Goal: Contribute content

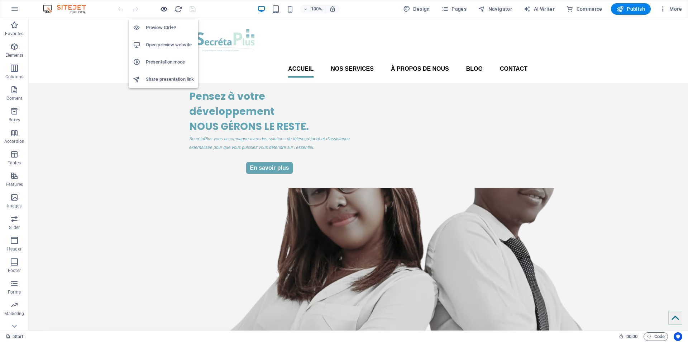
click at [165, 9] on icon "button" at bounding box center [164, 9] width 8 height 8
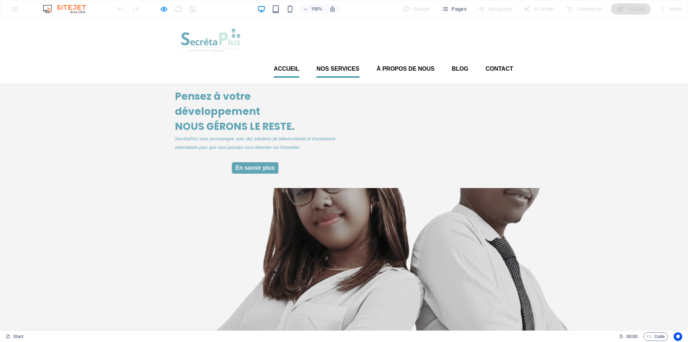
click at [329, 66] on font "Nos services" at bounding box center [338, 69] width 43 height 6
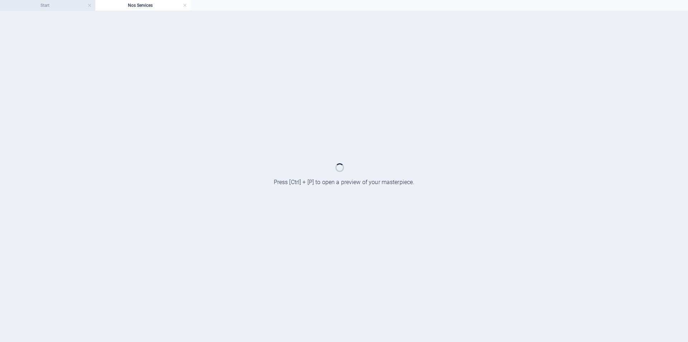
click at [58, 4] on h4 "Start" at bounding box center [47, 5] width 95 height 8
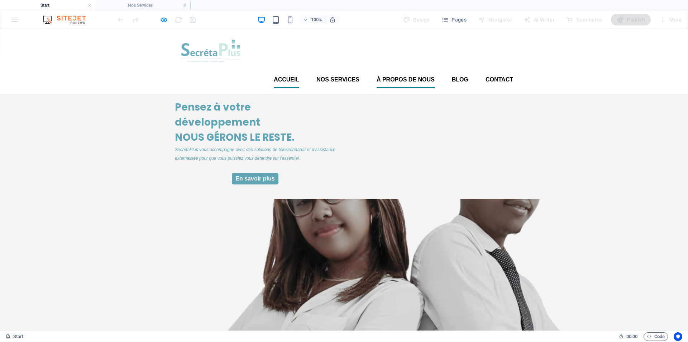
click at [392, 76] on font "À propos de nous" at bounding box center [406, 79] width 58 height 6
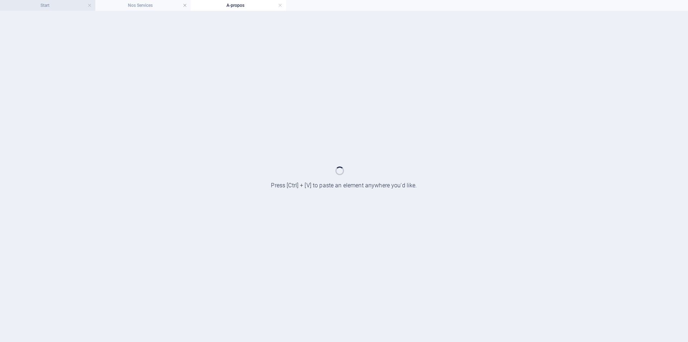
click at [50, 6] on h4 "Start" at bounding box center [47, 5] width 95 height 8
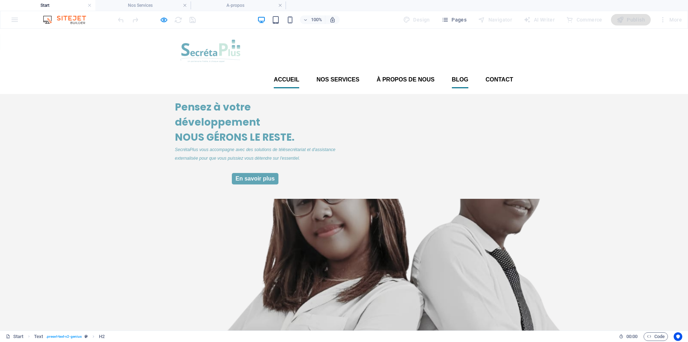
click at [461, 76] on font "Blog" at bounding box center [460, 79] width 16 height 6
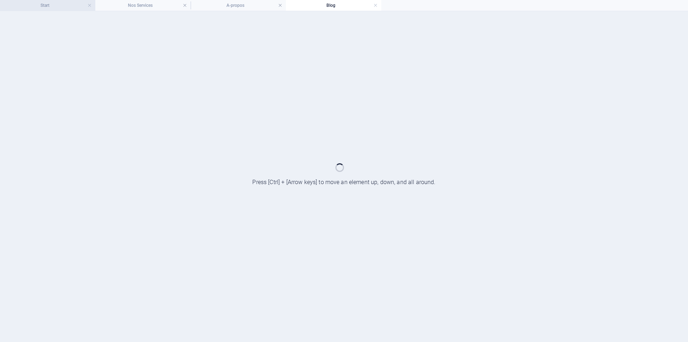
click at [46, 7] on h4 "Start" at bounding box center [47, 5] width 95 height 8
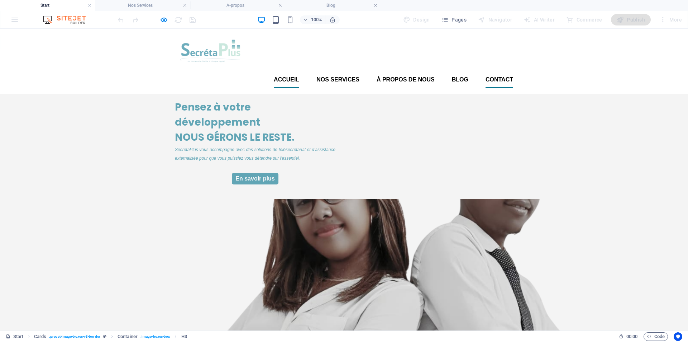
click at [502, 76] on font "Contact" at bounding box center [500, 79] width 28 height 6
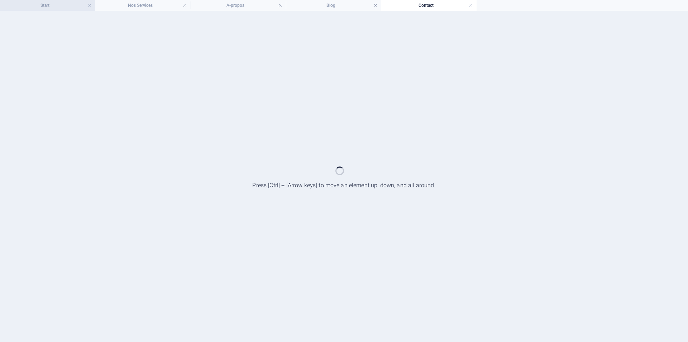
click at [46, 5] on h4 "Start" at bounding box center [47, 5] width 95 height 8
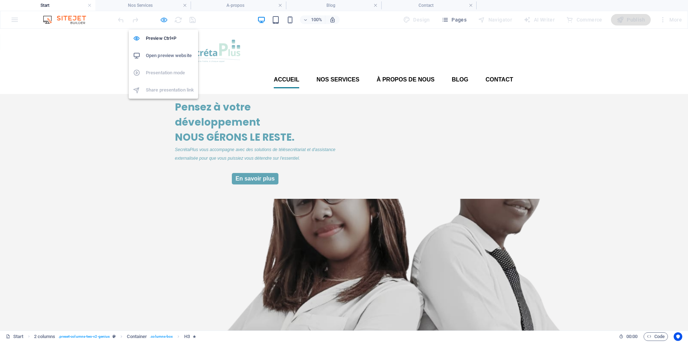
click at [164, 20] on icon "button" at bounding box center [164, 20] width 8 height 8
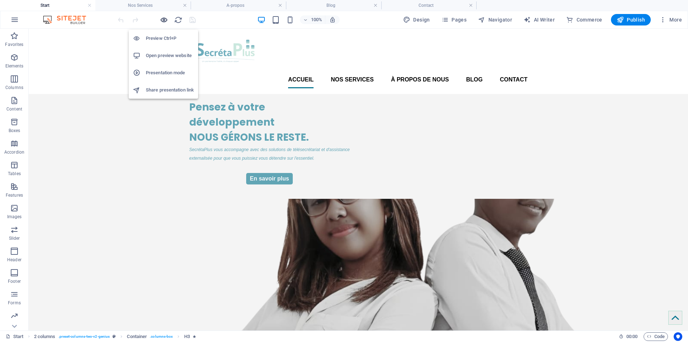
click at [163, 20] on icon "button" at bounding box center [164, 20] width 8 height 8
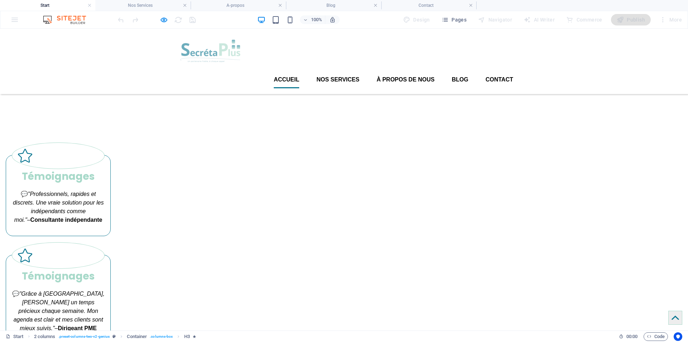
scroll to position [898, 0]
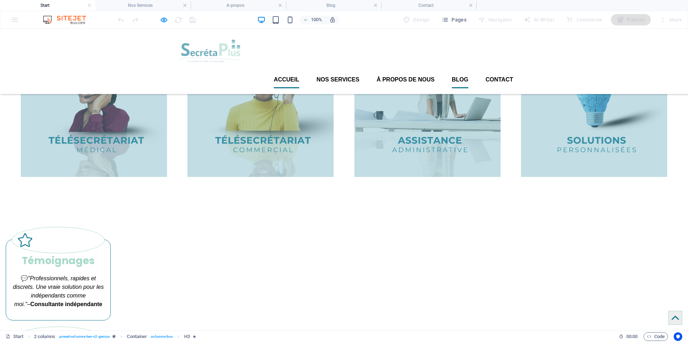
click at [457, 76] on font "Blog" at bounding box center [460, 79] width 16 height 6
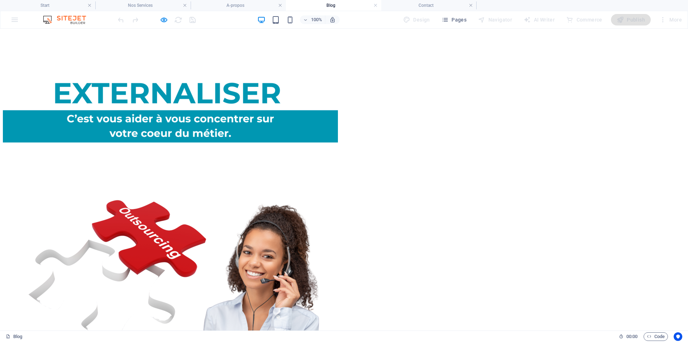
scroll to position [1396, 0]
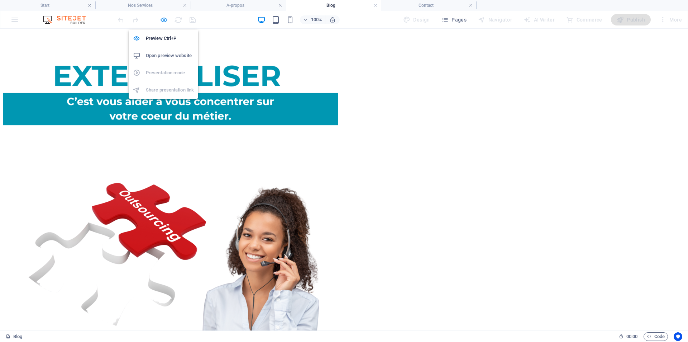
click at [163, 19] on icon "button" at bounding box center [164, 20] width 8 height 8
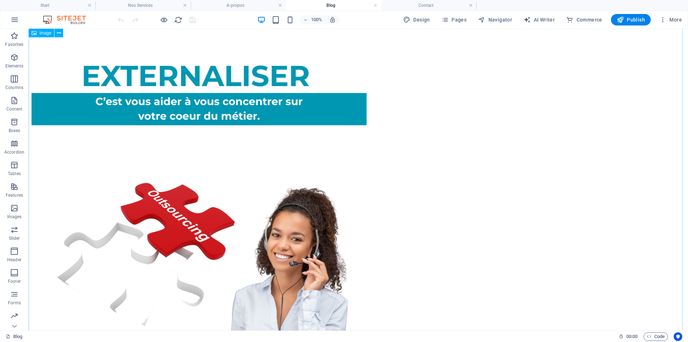
click at [238, 130] on figure at bounding box center [359, 164] width 654 height 337
select select "px"
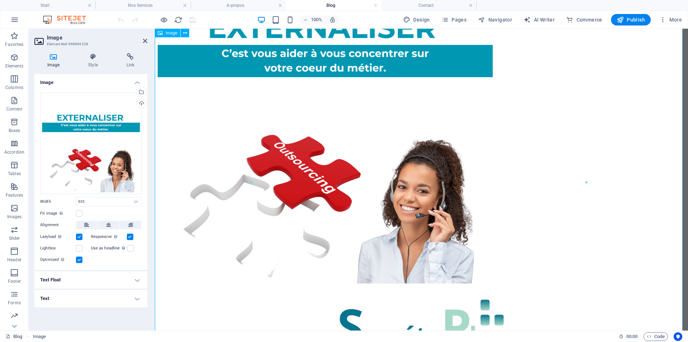
scroll to position [1318, 0]
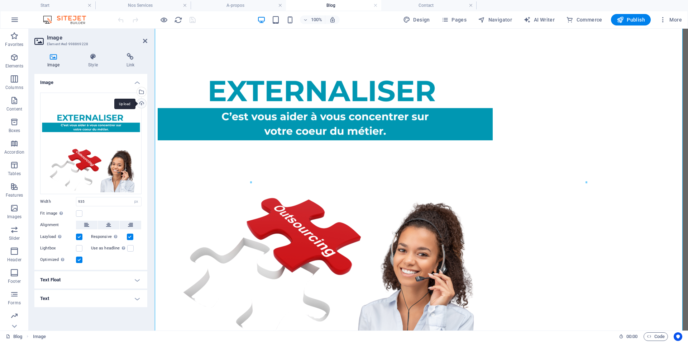
click at [141, 101] on div "Upload" at bounding box center [140, 104] width 11 height 11
click at [141, 93] on div "Select files from the file manager, stock photos, or upload file(s)" at bounding box center [140, 92] width 11 height 11
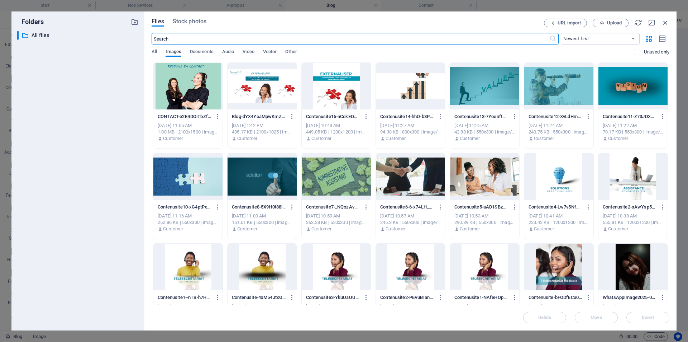
click at [263, 100] on div at bounding box center [262, 86] width 69 height 47
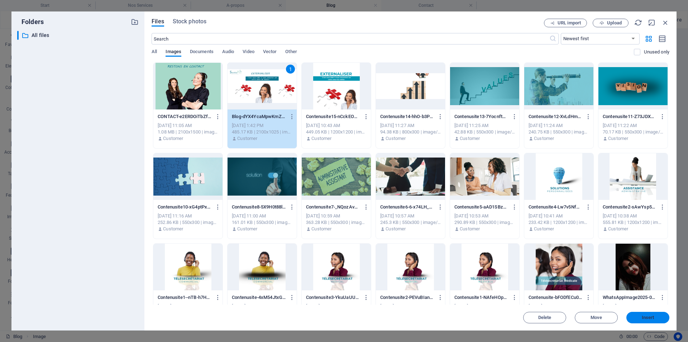
click at [657, 315] on span "Insert" at bounding box center [647, 317] width 37 height 4
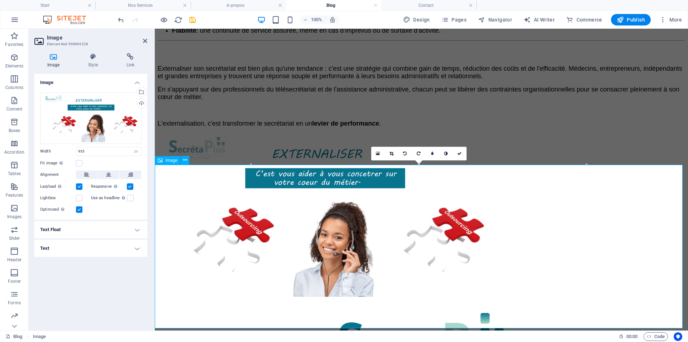
scroll to position [1199, 0]
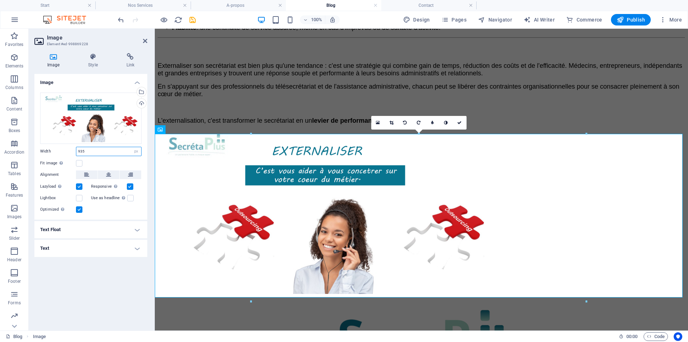
click at [87, 149] on input "935" at bounding box center [108, 151] width 65 height 9
drag, startPoint x: 87, startPoint y: 149, endPoint x: 70, endPoint y: 150, distance: 17.6
click at [70, 150] on div "Width 935 Default auto px rem % em vh vw" at bounding box center [90, 151] width 101 height 9
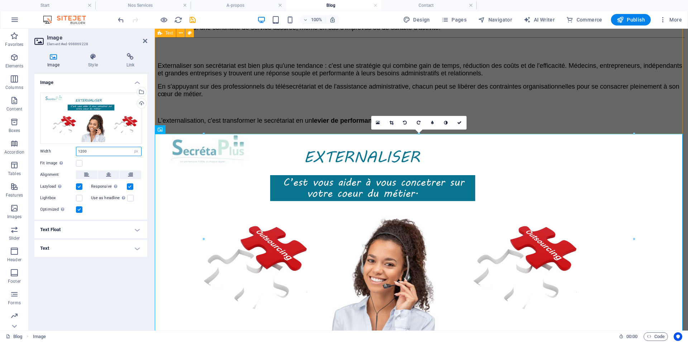
type input "1200"
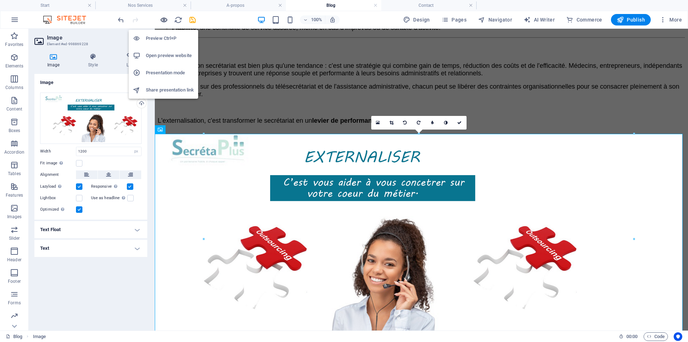
click at [162, 19] on icon "button" at bounding box center [164, 20] width 8 height 8
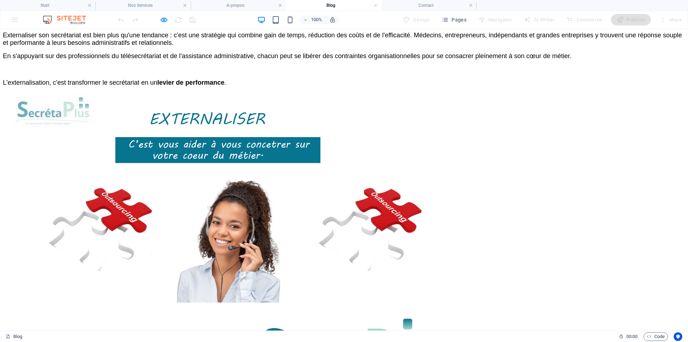
scroll to position [1313, 0]
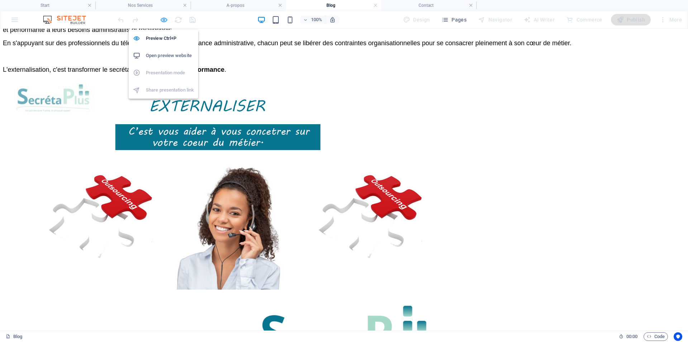
click at [164, 20] on icon "button" at bounding box center [164, 20] width 8 height 8
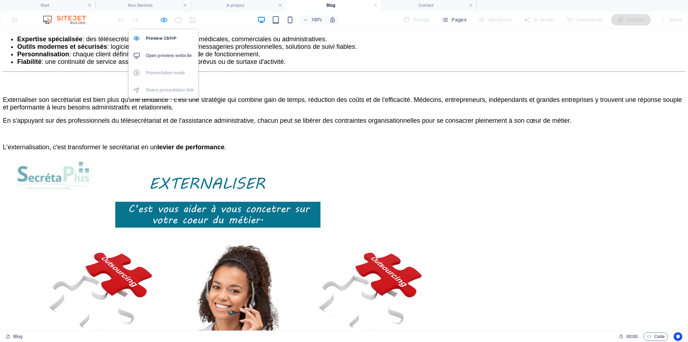
select select "px"
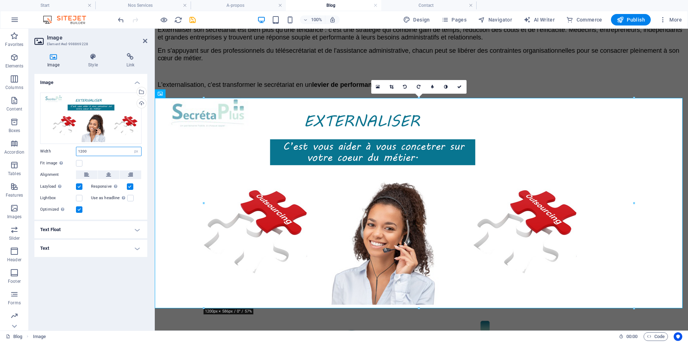
click at [87, 150] on input "1200" at bounding box center [108, 151] width 65 height 9
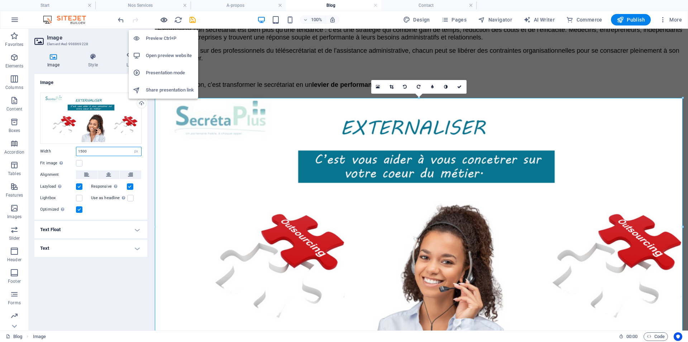
type input "1500"
click at [162, 21] on icon "button" at bounding box center [164, 20] width 8 height 8
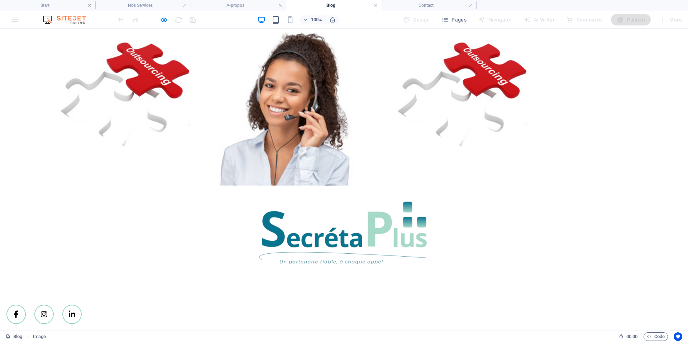
scroll to position [1555, 0]
click at [110, 210] on div at bounding box center [344, 257] width 683 height 141
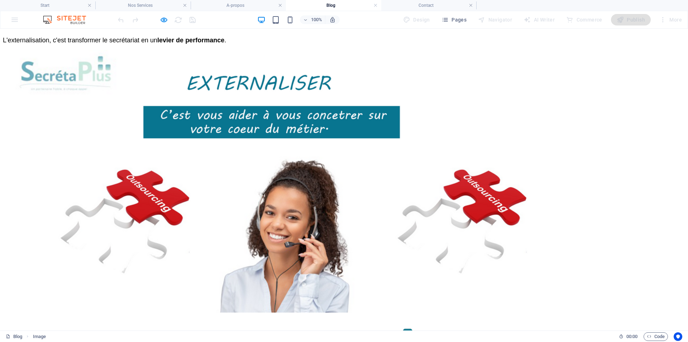
scroll to position [1340, 0]
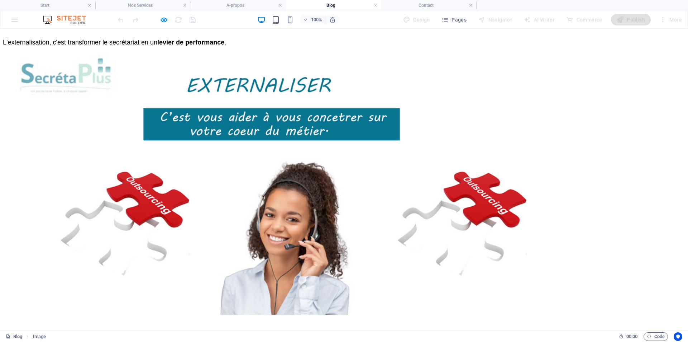
click at [124, 204] on img at bounding box center [272, 183] width 538 height 262
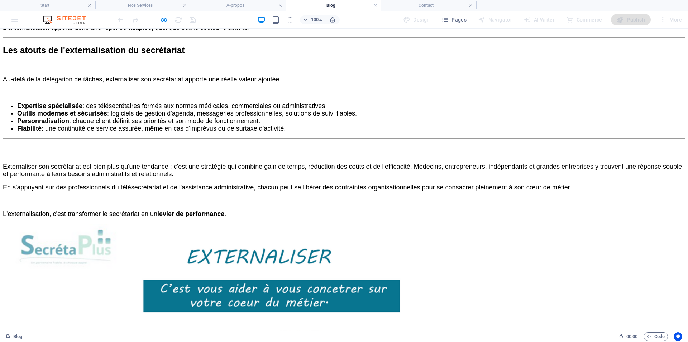
scroll to position [1197, 0]
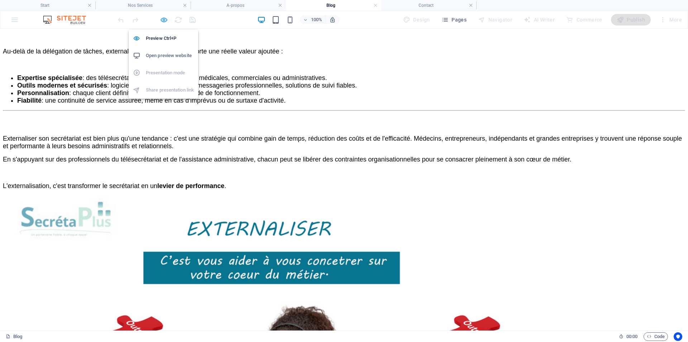
click at [163, 21] on icon "button" at bounding box center [164, 20] width 8 height 8
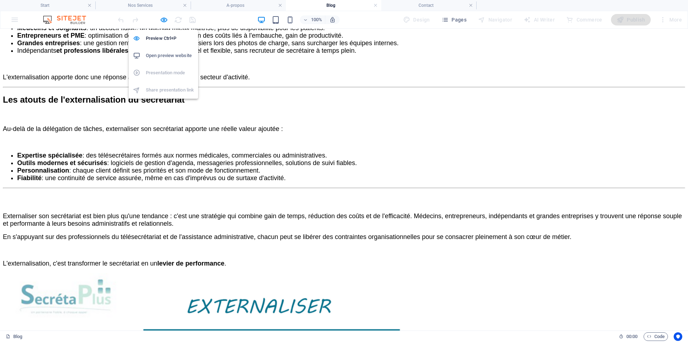
select select "px"
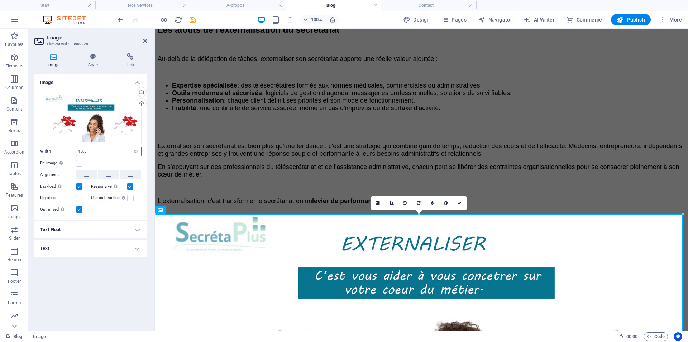
click at [81, 150] on input "1500" at bounding box center [108, 151] width 65 height 9
click at [82, 151] on input "1500" at bounding box center [108, 151] width 65 height 9
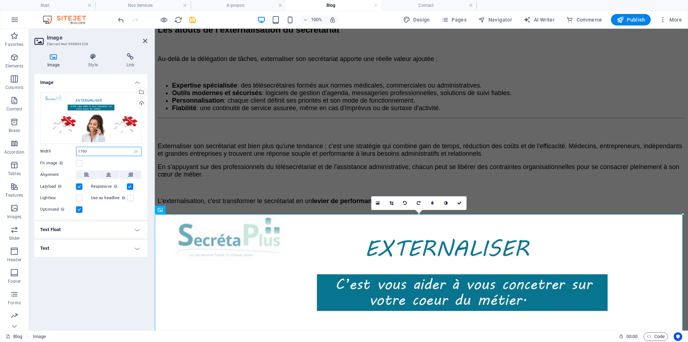
click at [114, 152] on input "1700" at bounding box center [108, 151] width 65 height 9
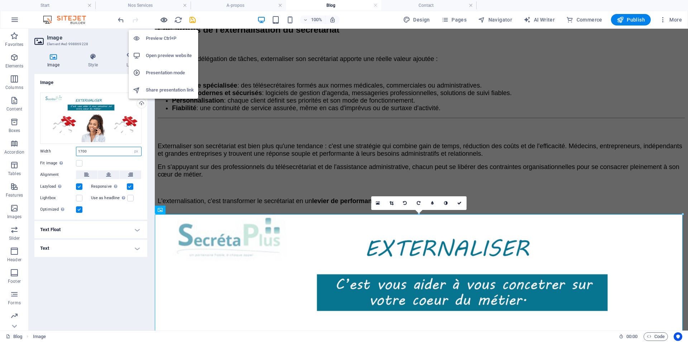
type input "1700"
drag, startPoint x: 165, startPoint y: 19, endPoint x: 236, endPoint y: 38, distance: 74.3
click at [165, 19] on icon "button" at bounding box center [164, 20] width 8 height 8
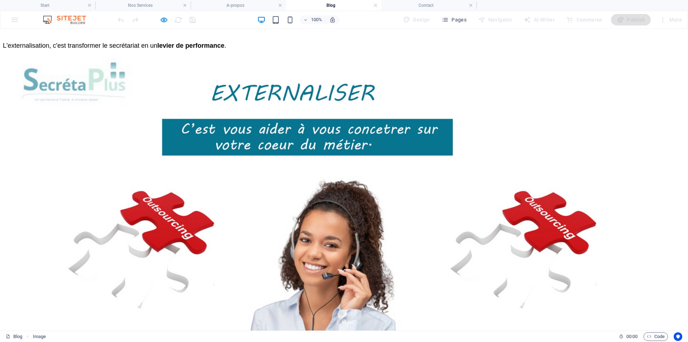
scroll to position [1340, 0]
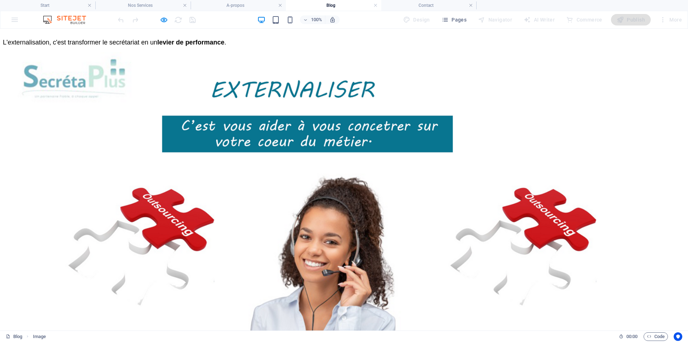
click at [146, 213] on img at bounding box center [307, 201] width 609 height 298
click at [163, 20] on icon "button" at bounding box center [164, 20] width 8 height 8
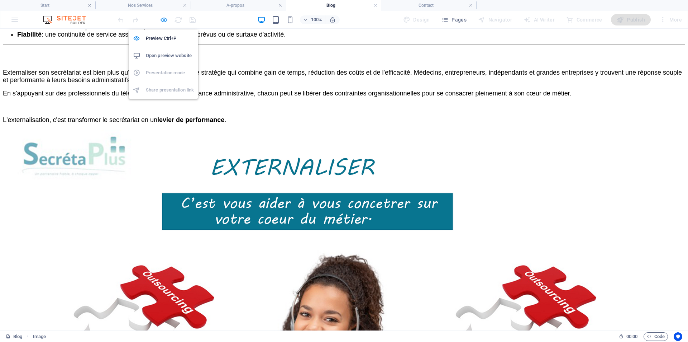
select select "px"
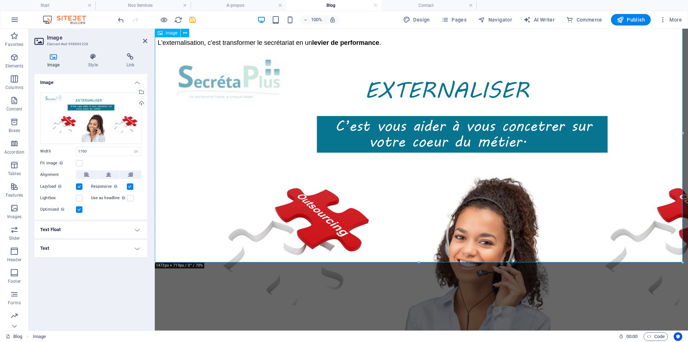
scroll to position [1227, 0]
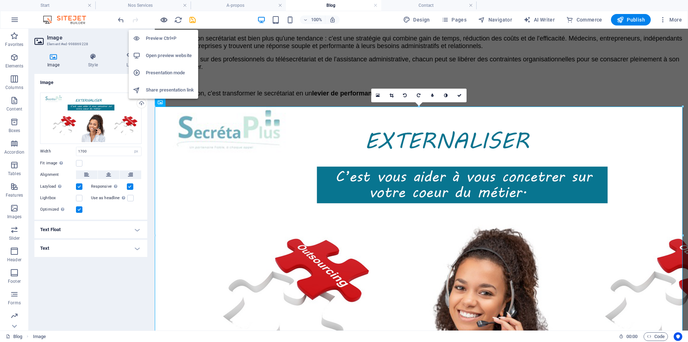
drag, startPoint x: 163, startPoint y: 18, endPoint x: 281, endPoint y: 65, distance: 127.2
click at [163, 18] on icon "button" at bounding box center [164, 20] width 8 height 8
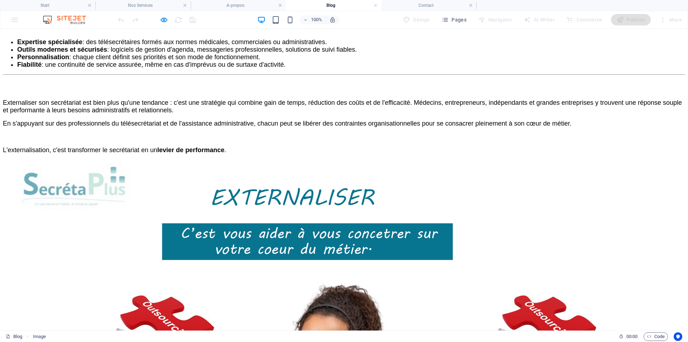
scroll to position [1303, 0]
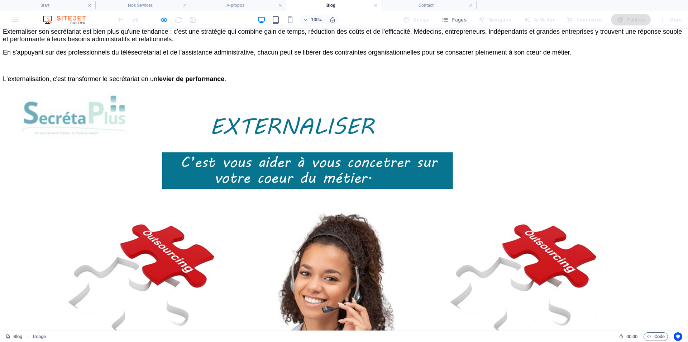
click at [141, 252] on img at bounding box center [307, 238] width 609 height 298
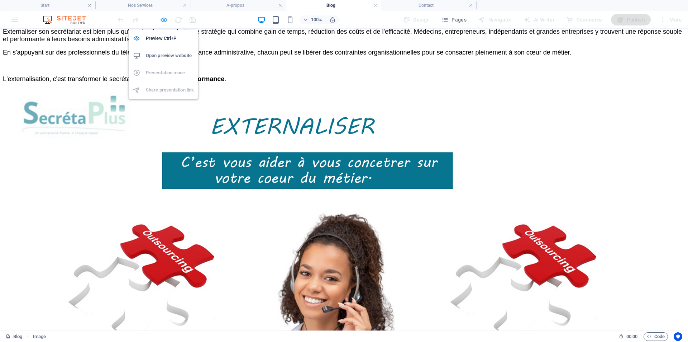
click at [163, 19] on icon "button" at bounding box center [164, 20] width 8 height 8
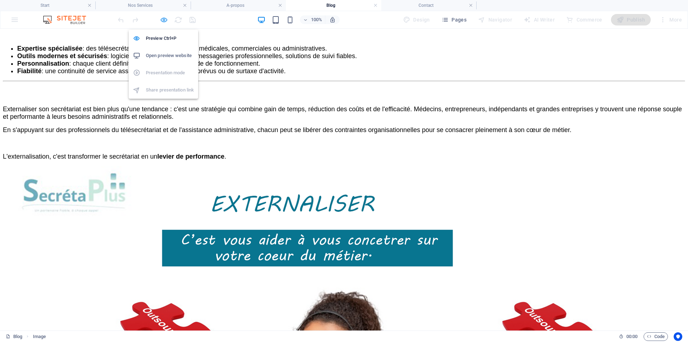
select select "px"
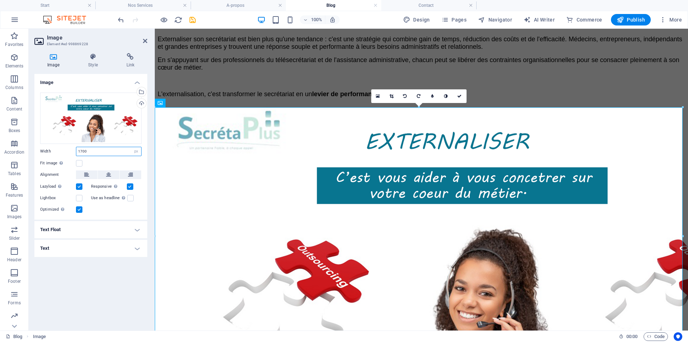
click at [82, 149] on input "1700" at bounding box center [108, 151] width 65 height 9
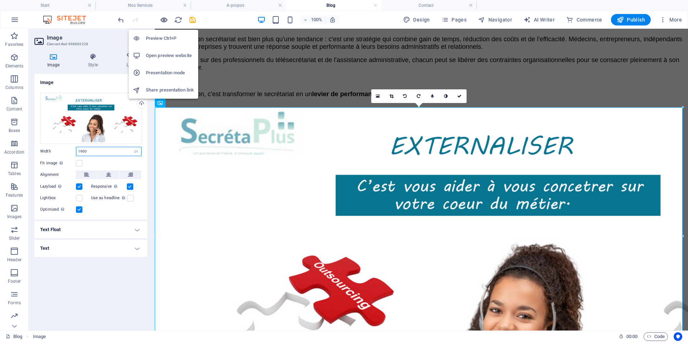
type input "1900"
click at [162, 21] on icon "button" at bounding box center [164, 20] width 8 height 8
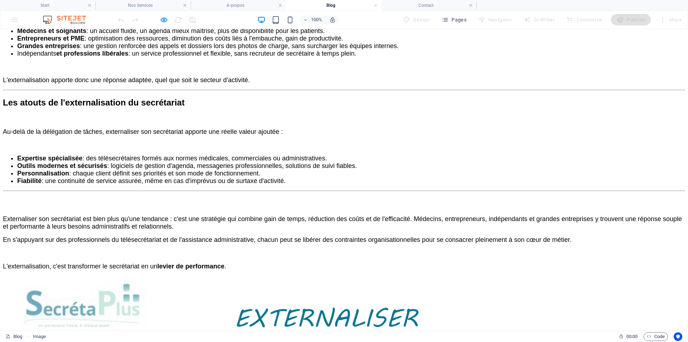
scroll to position [1051, 0]
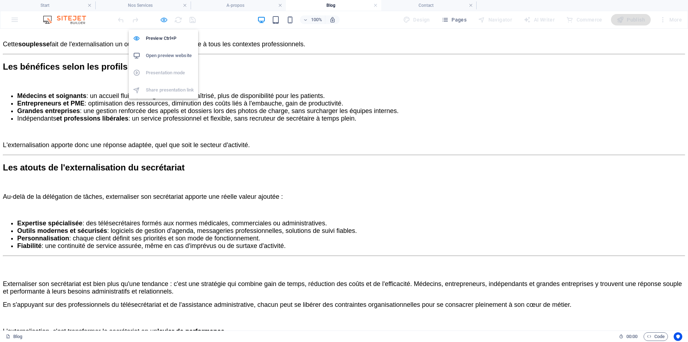
click at [165, 19] on icon "button" at bounding box center [164, 20] width 8 height 8
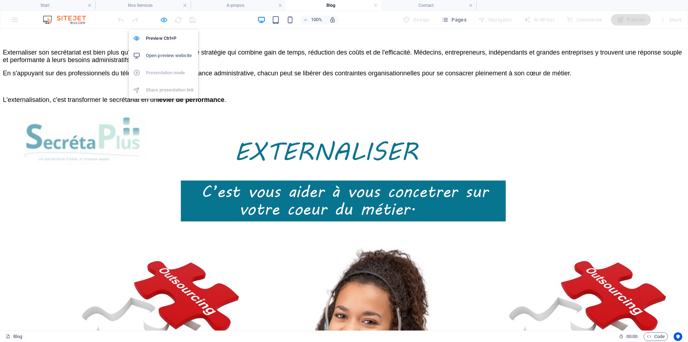
select select "px"
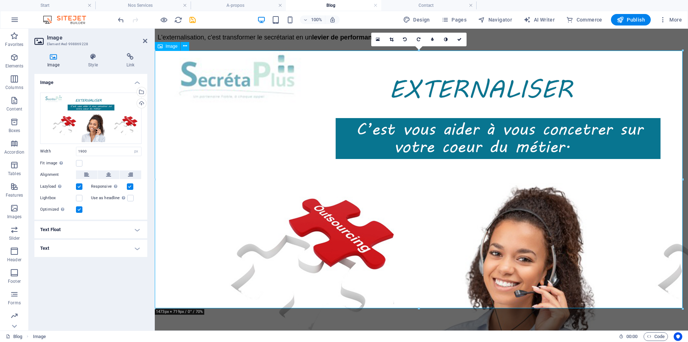
drag, startPoint x: 165, startPoint y: 60, endPoint x: 194, endPoint y: 80, distance: 35.5
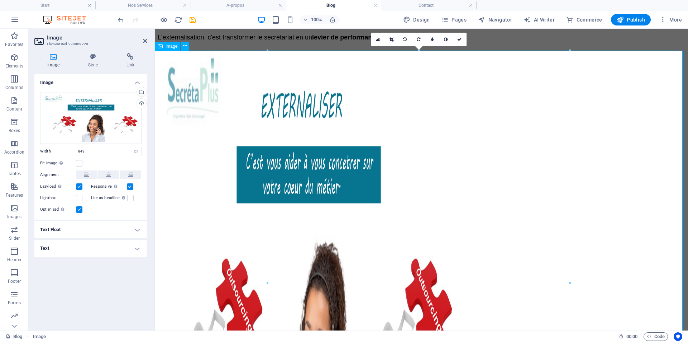
type input "843"
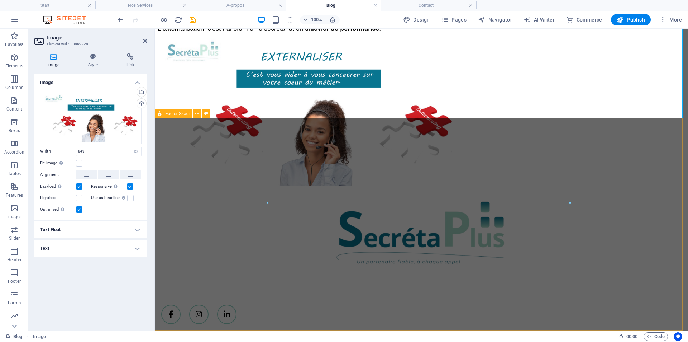
scroll to position [1219, 0]
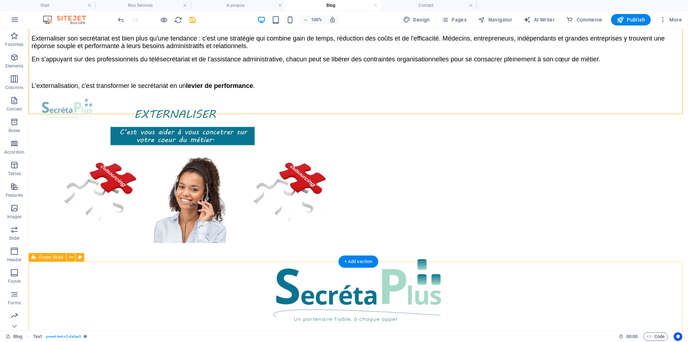
click at [559, 295] on div at bounding box center [359, 314] width 654 height 141
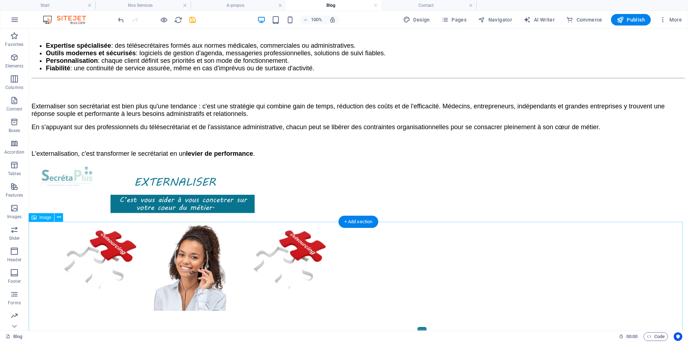
scroll to position [1246, 0]
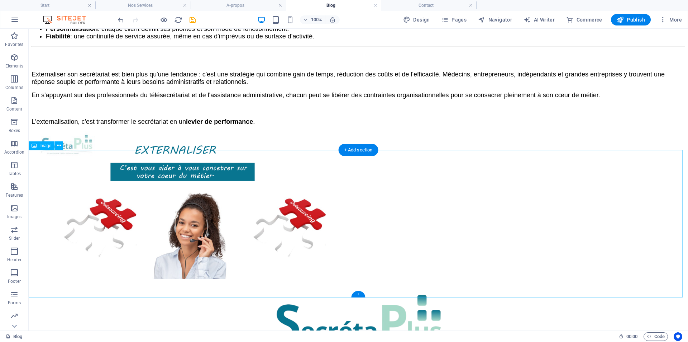
click at [94, 189] on figure at bounding box center [359, 205] width 654 height 149
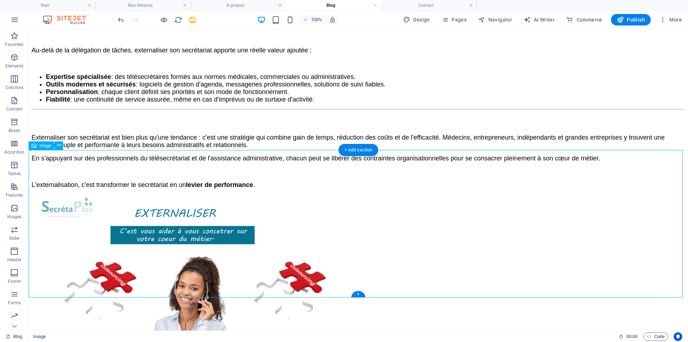
select select "px"
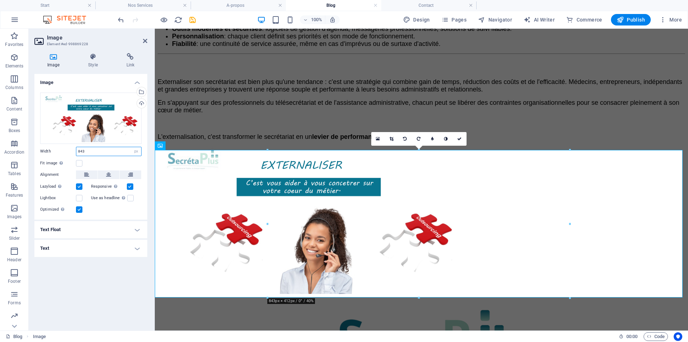
drag, startPoint x: 87, startPoint y: 151, endPoint x: 72, endPoint y: 152, distance: 15.1
click at [72, 152] on div "Width 843 Default auto px rem % em vh vw" at bounding box center [90, 151] width 101 height 9
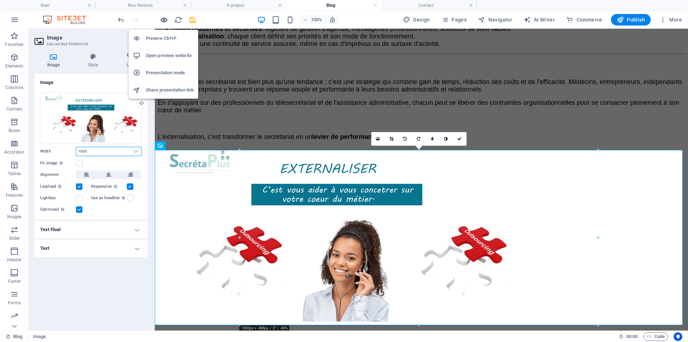
type input "1000"
click at [163, 19] on icon "button" at bounding box center [164, 20] width 8 height 8
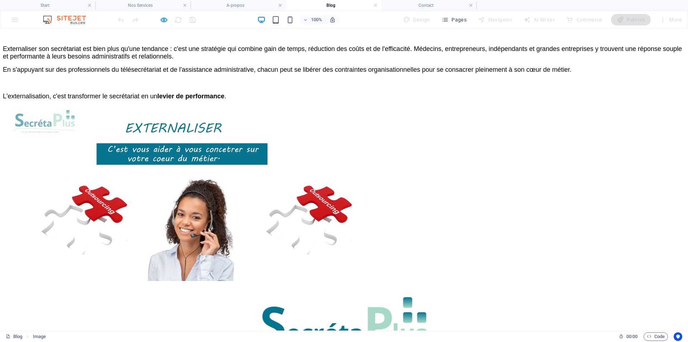
scroll to position [1297, 0]
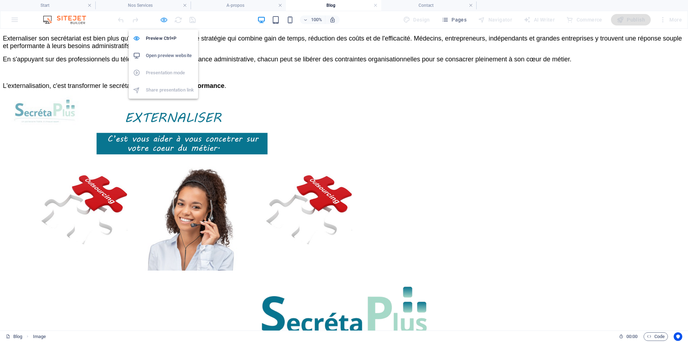
click at [162, 19] on icon "button" at bounding box center [164, 20] width 8 height 8
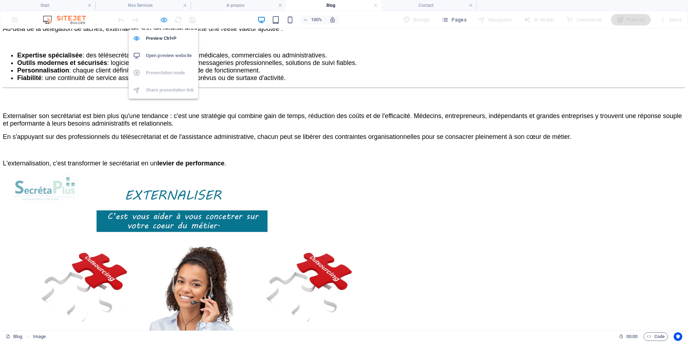
select select "px"
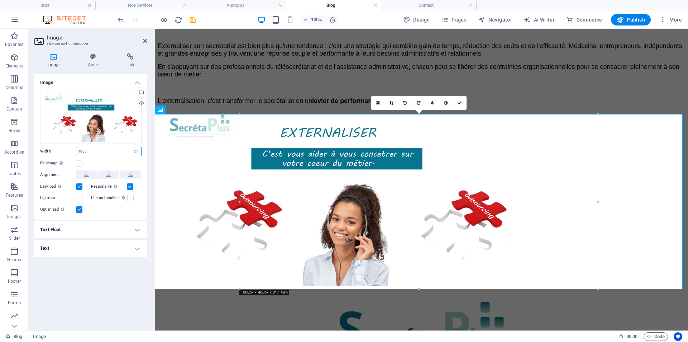
click at [84, 151] on input "1000" at bounding box center [108, 151] width 65 height 9
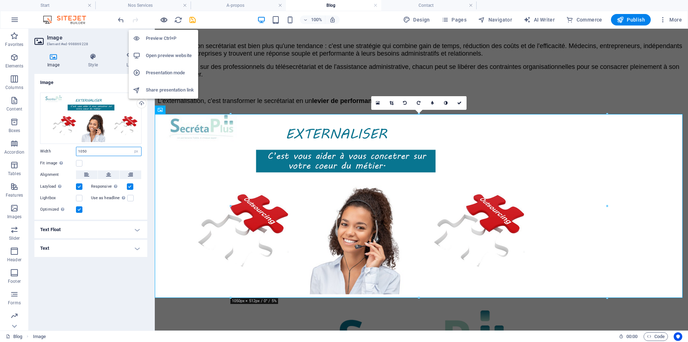
type input "1050"
drag, startPoint x: 162, startPoint y: 19, endPoint x: 212, endPoint y: 19, distance: 49.8
click at [162, 19] on icon "button" at bounding box center [164, 20] width 8 height 8
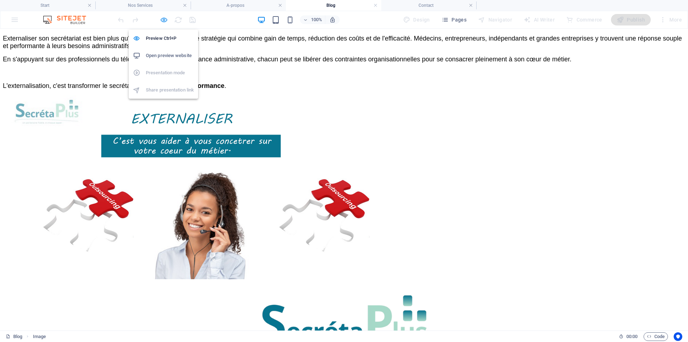
click at [161, 18] on icon "button" at bounding box center [164, 20] width 8 height 8
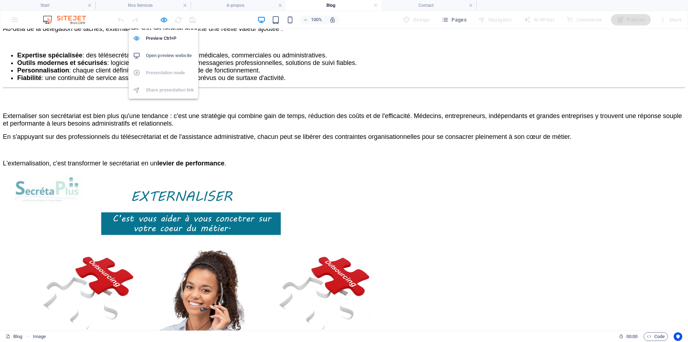
select select "px"
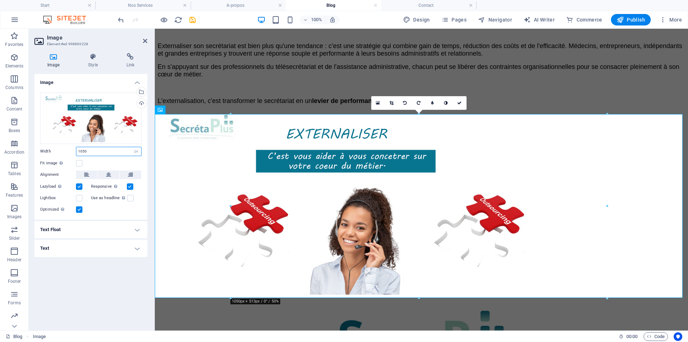
click at [83, 151] on input "1050" at bounding box center [108, 151] width 65 height 9
click at [84, 151] on input "1050" at bounding box center [108, 151] width 65 height 9
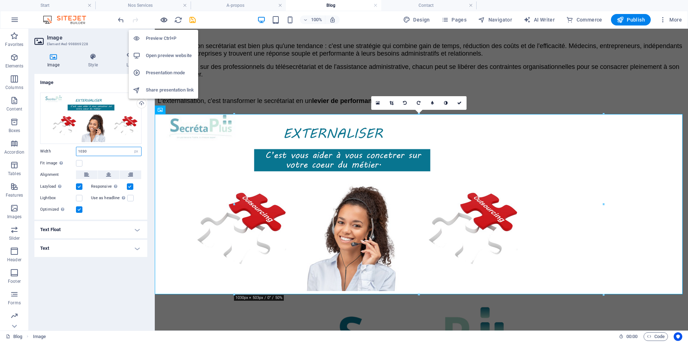
type input "1030"
click at [163, 22] on icon "button" at bounding box center [164, 20] width 8 height 8
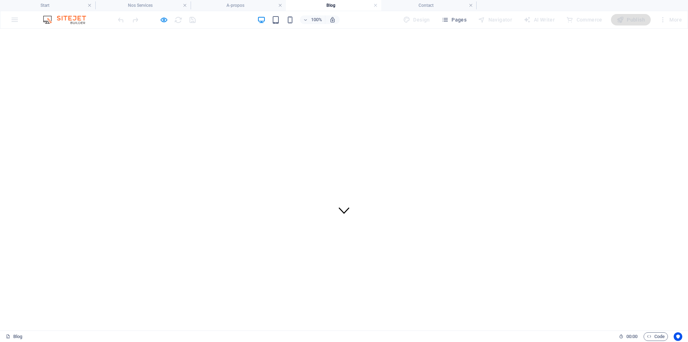
scroll to position [72, 0]
click at [35, 42] on font "Contact" at bounding box center [26, 39] width 18 height 6
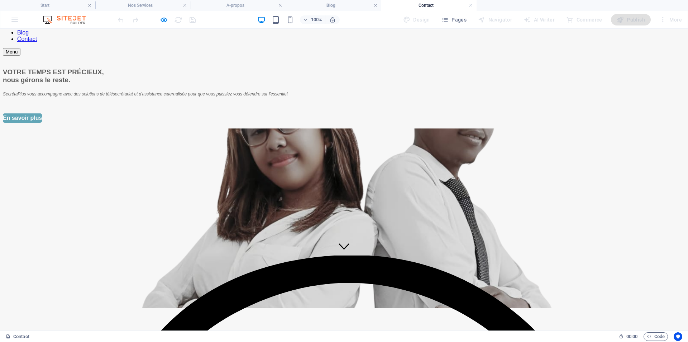
scroll to position [0, 0]
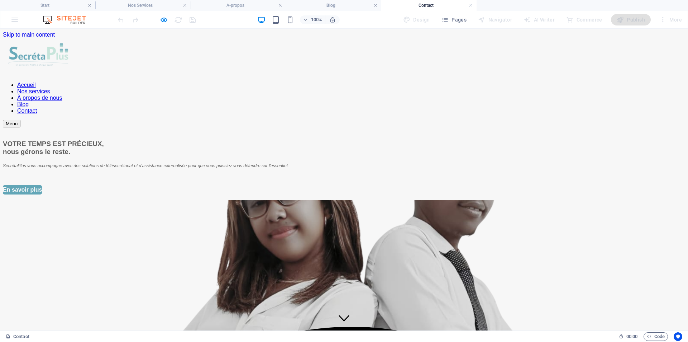
drag, startPoint x: 348, startPoint y: 54, endPoint x: 365, endPoint y: 51, distance: 17.0
click at [50, 88] on font "Nos services" at bounding box center [33, 91] width 33 height 6
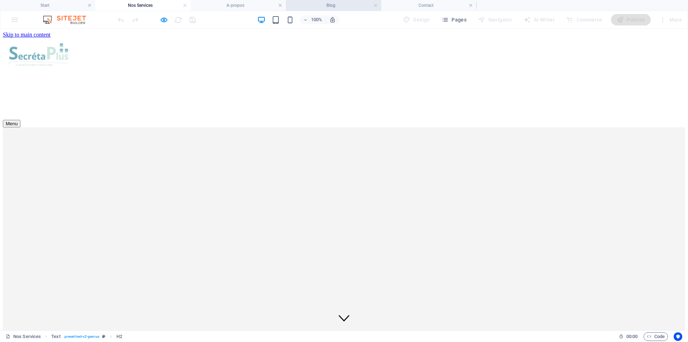
click at [339, 5] on h4 "Blog" at bounding box center [333, 5] width 95 height 8
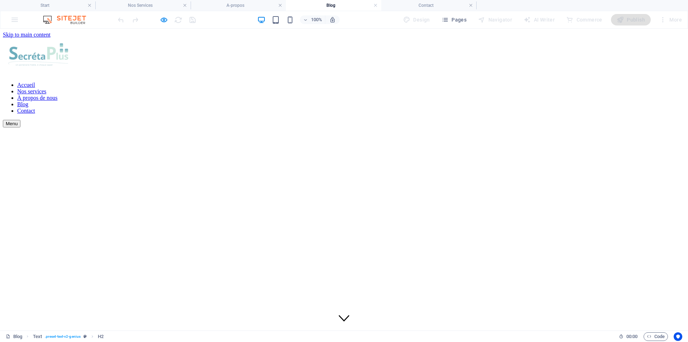
scroll to position [72, 0]
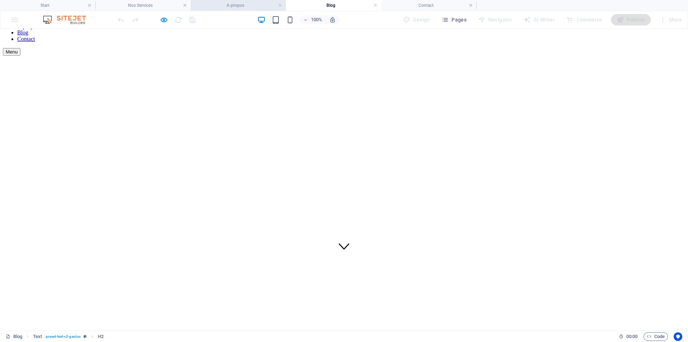
click at [244, 7] on h4 "A-propos" at bounding box center [238, 5] width 95 height 8
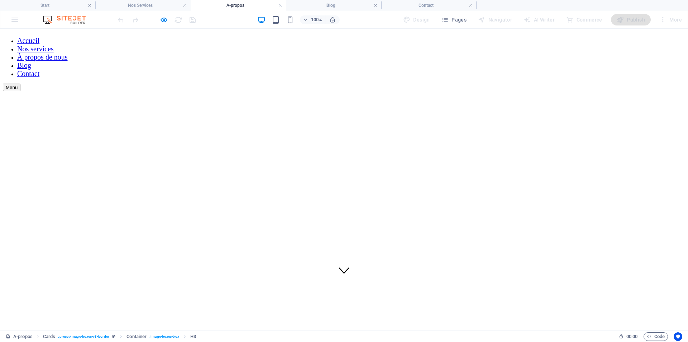
scroll to position [0, 0]
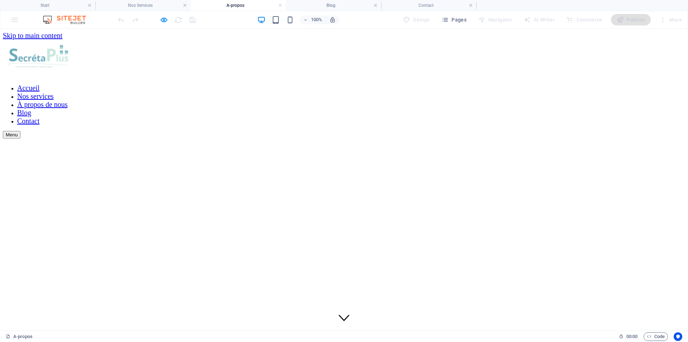
click at [39, 84] on font "Accueil" at bounding box center [28, 88] width 22 height 8
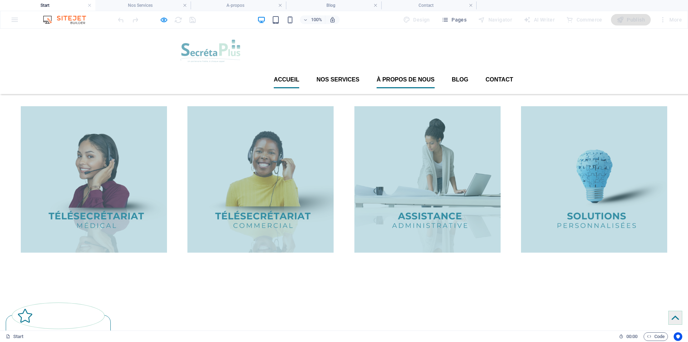
scroll to position [754, 0]
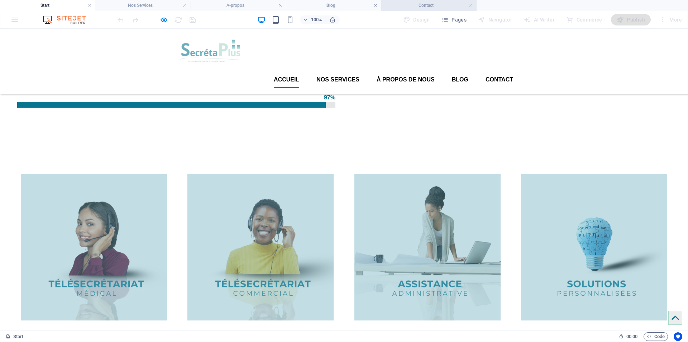
click at [428, 5] on h4 "Contact" at bounding box center [428, 5] width 95 height 8
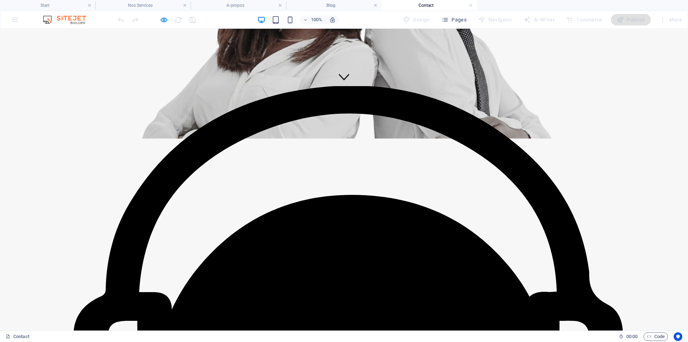
scroll to position [251, 0]
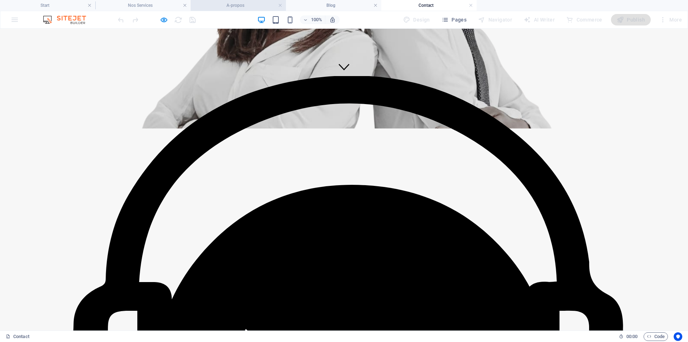
click at [233, 6] on h4 "A-propos" at bounding box center [238, 5] width 95 height 8
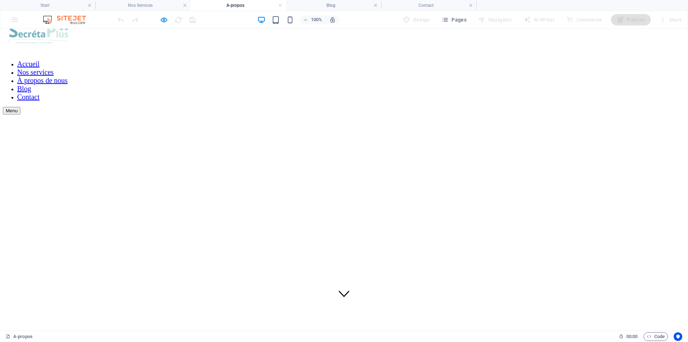
scroll to position [0, 0]
